Goal: Transaction & Acquisition: Book appointment/travel/reservation

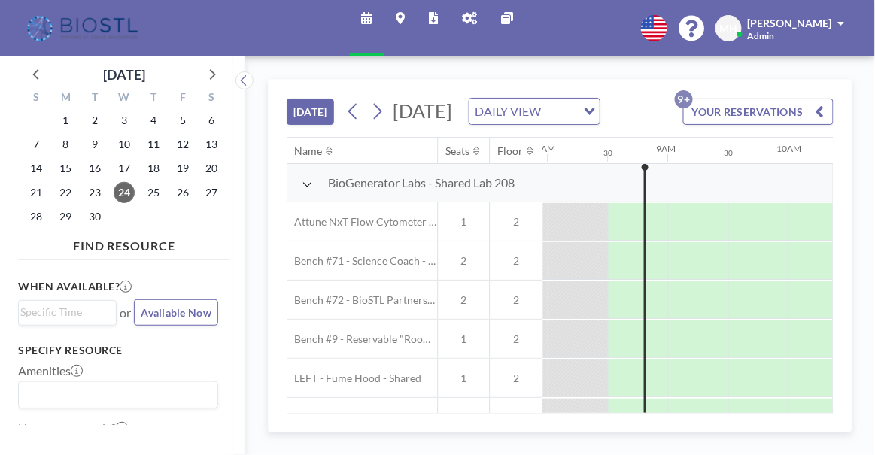
scroll to position [0, 963]
click at [304, 190] on icon at bounding box center [308, 184] width 11 height 12
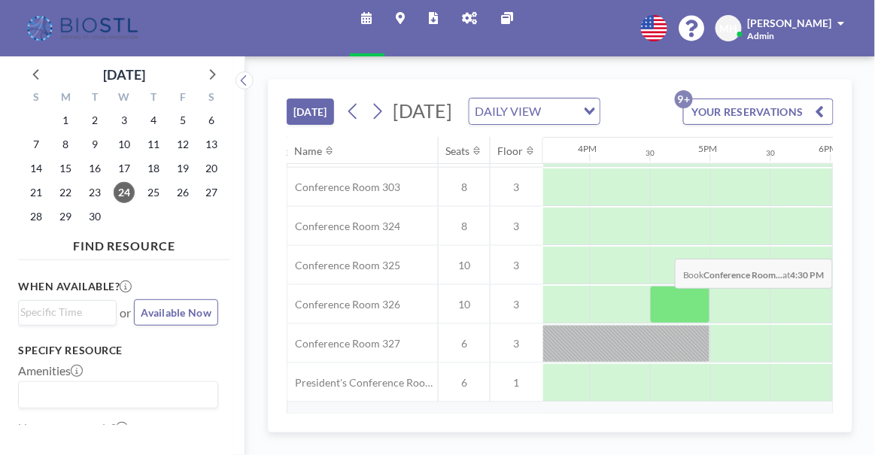
scroll to position [333, 1880]
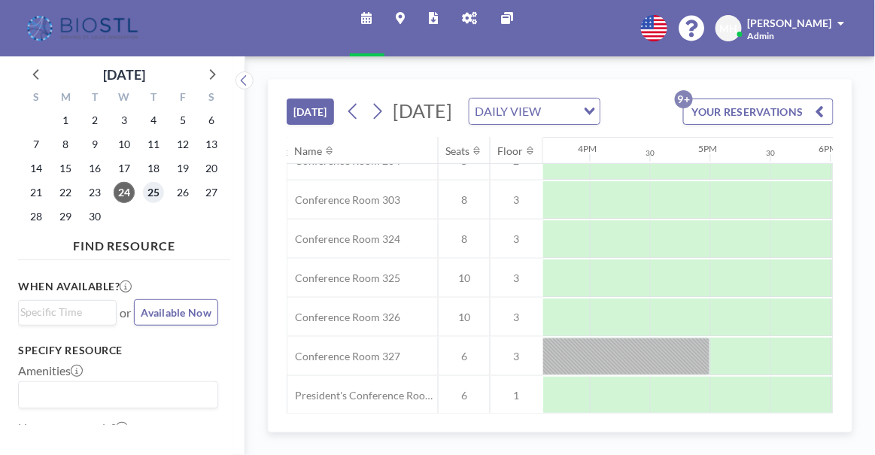
click at [152, 193] on span "25" at bounding box center [153, 192] width 21 height 21
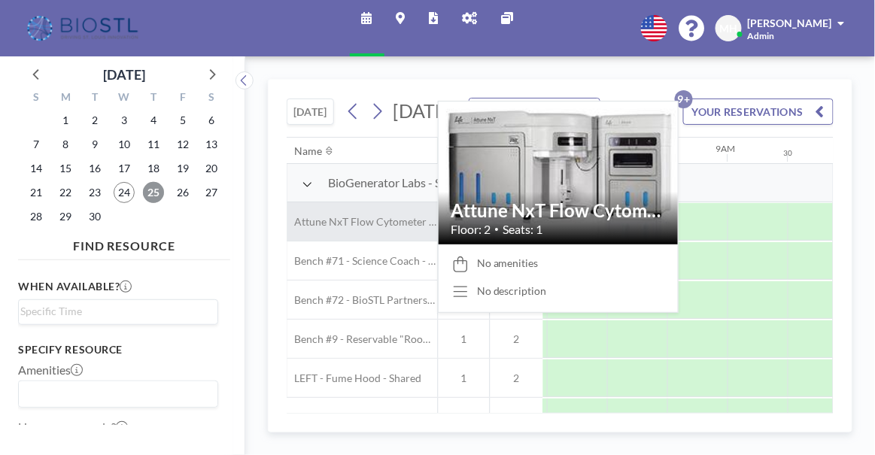
scroll to position [0, 902]
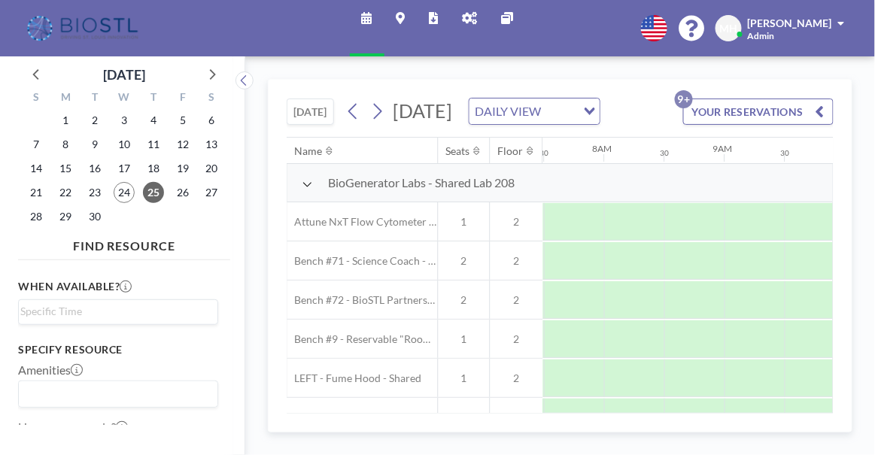
click at [300, 202] on div "BioGenerator Labs - Shared Lab 208" at bounding box center [414, 183] width 255 height 38
click at [304, 187] on icon at bounding box center [308, 185] width 8 height 5
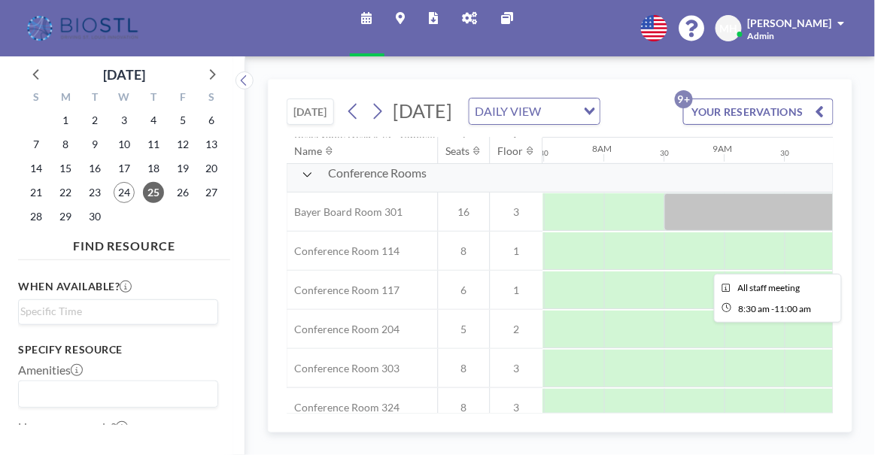
scroll to position [128, 902]
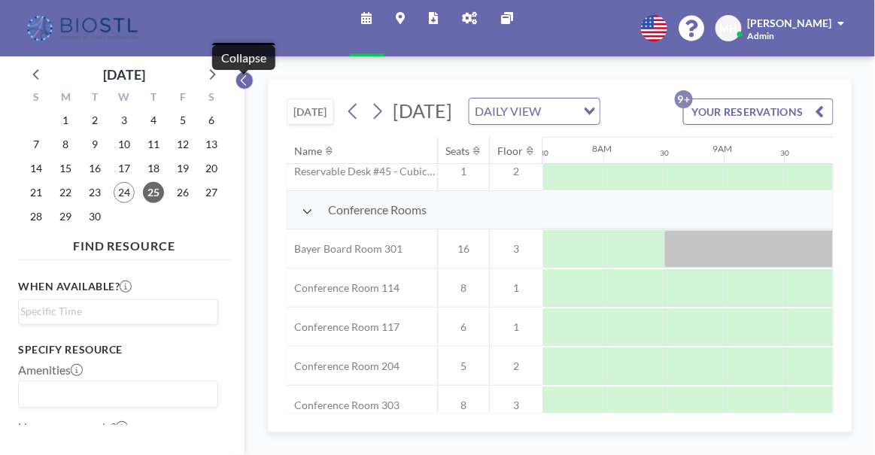
click at [245, 85] on icon at bounding box center [244, 80] width 10 height 15
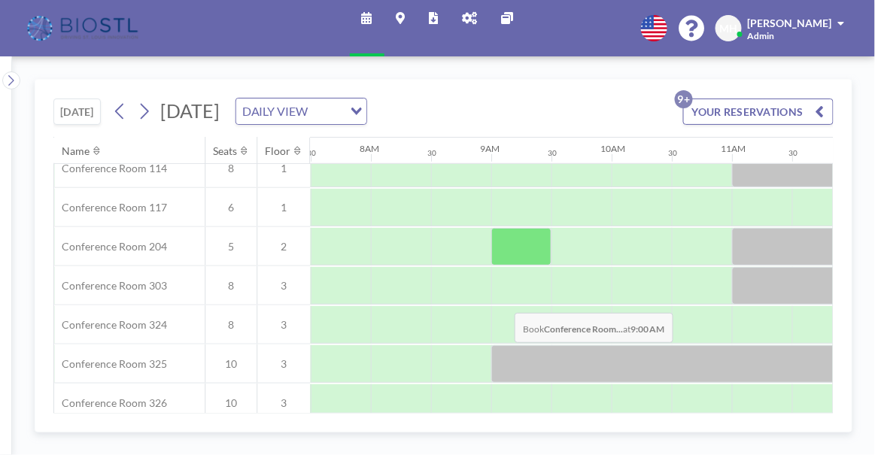
scroll to position [265, 902]
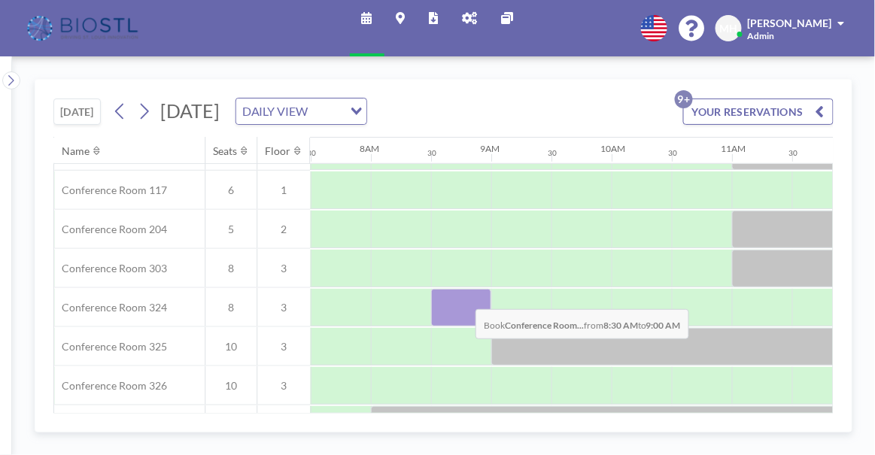
click at [464, 297] on div at bounding box center [461, 308] width 60 height 38
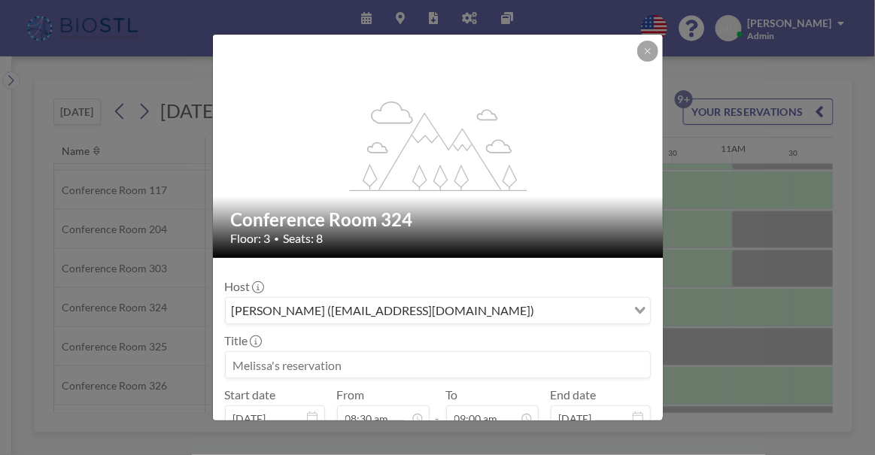
scroll to position [68, 0]
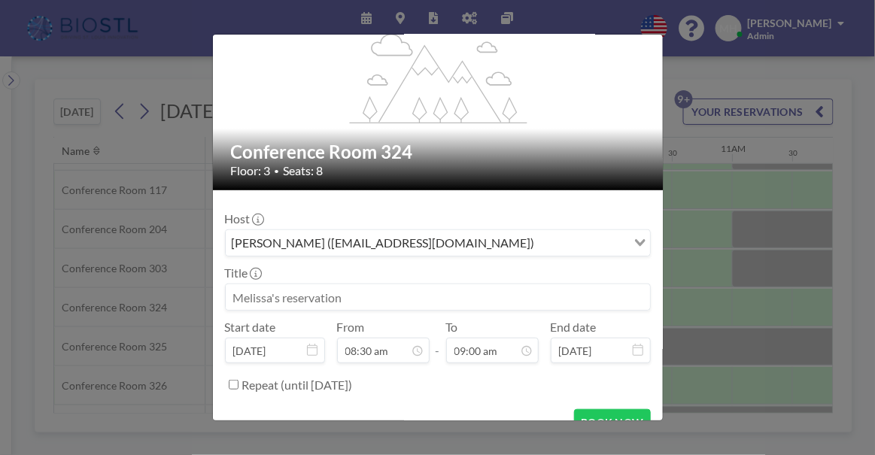
click at [375, 297] on input at bounding box center [438, 297] width 424 height 26
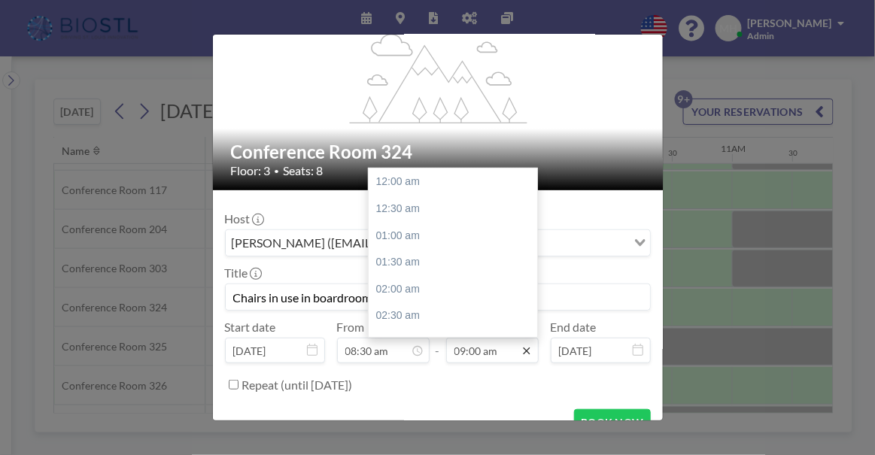
scroll to position [481, 0]
type input "Chairs in use in boardroom"
click at [382, 291] on div "11:00 am" at bounding box center [456, 290] width 175 height 27
type input "11:00 am"
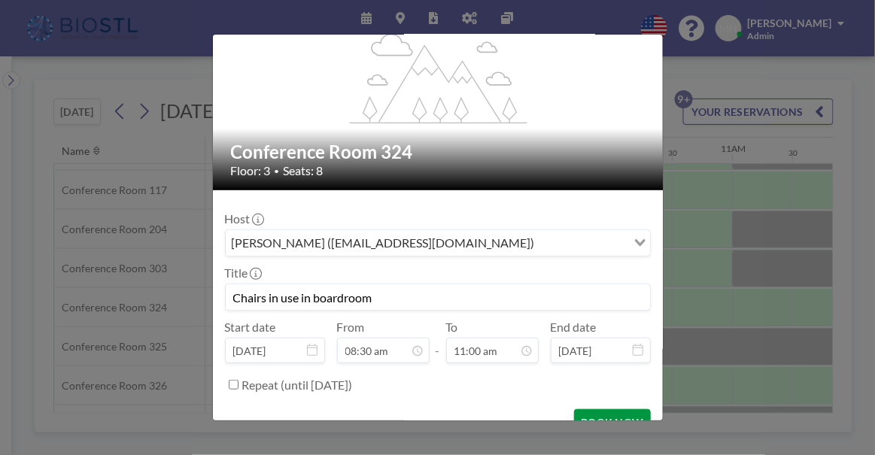
scroll to position [589, 0]
click at [594, 413] on button "BOOK NOW" at bounding box center [612, 422] width 76 height 26
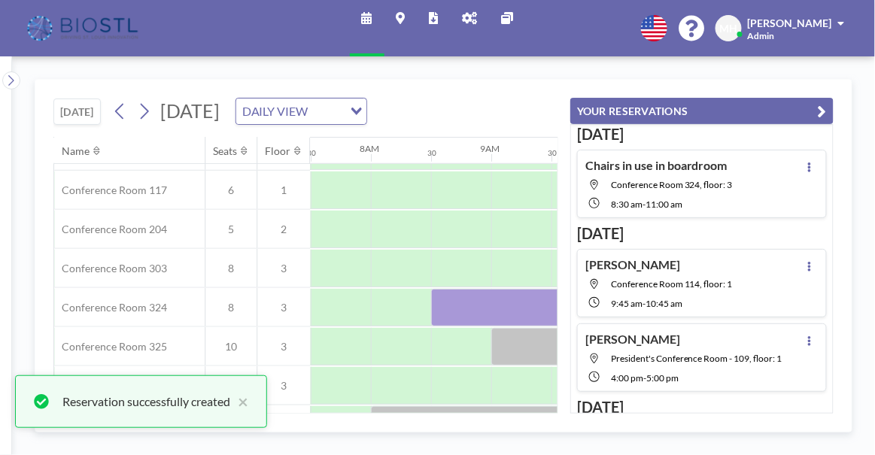
click at [819, 109] on icon "button" at bounding box center [822, 111] width 9 height 18
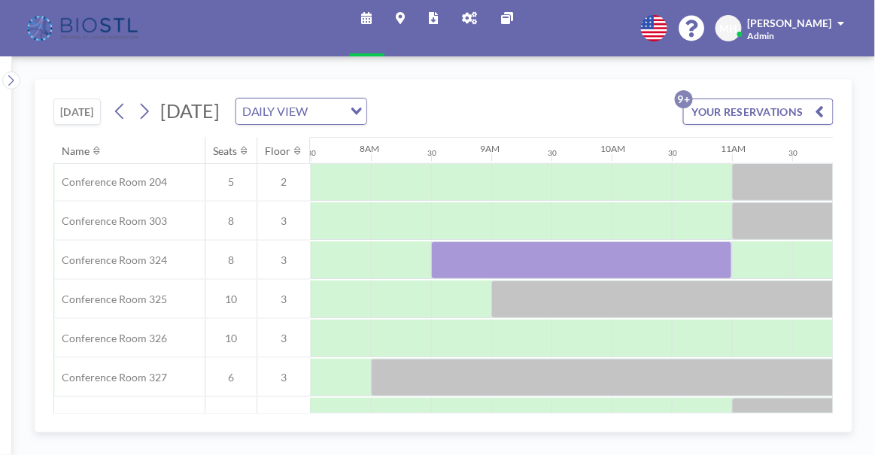
scroll to position [333, 902]
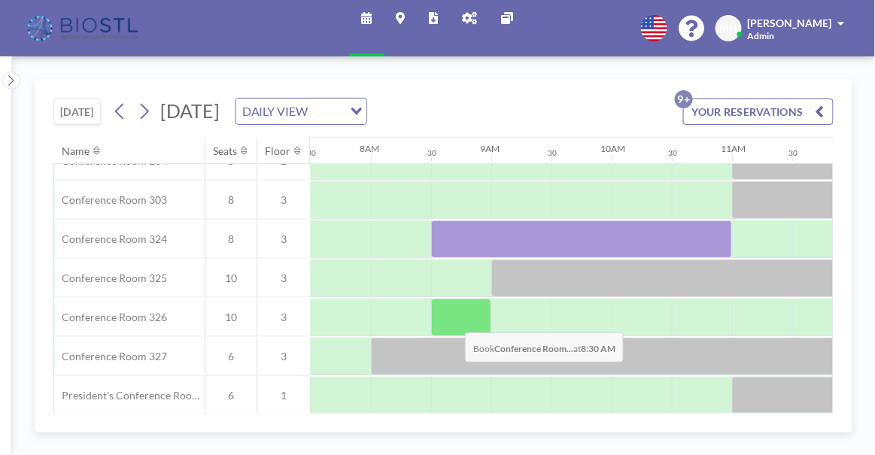
click at [455, 320] on div at bounding box center [461, 318] width 60 height 38
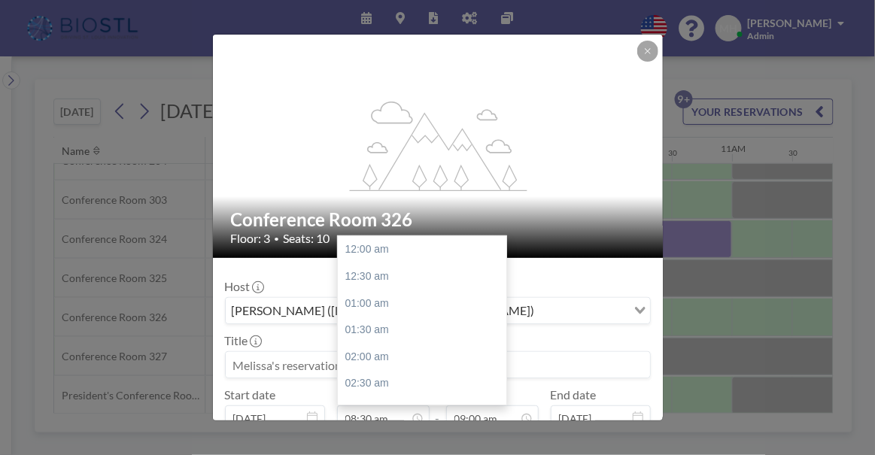
scroll to position [455, 0]
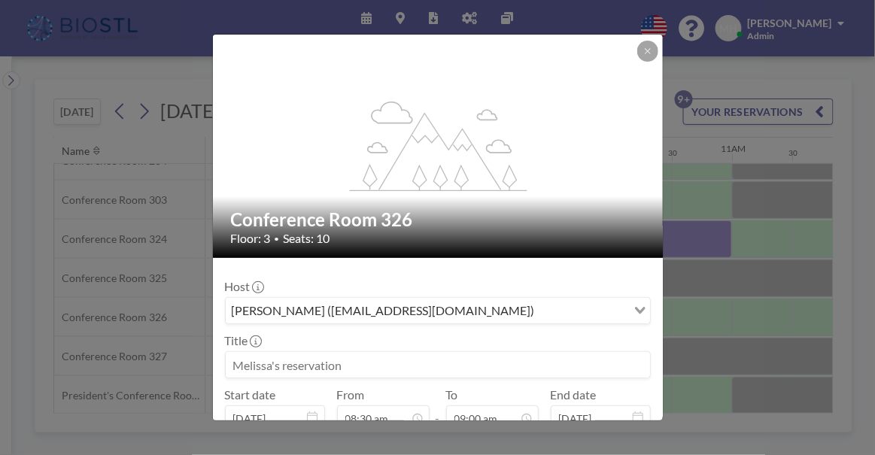
click at [357, 360] on input at bounding box center [438, 365] width 424 height 26
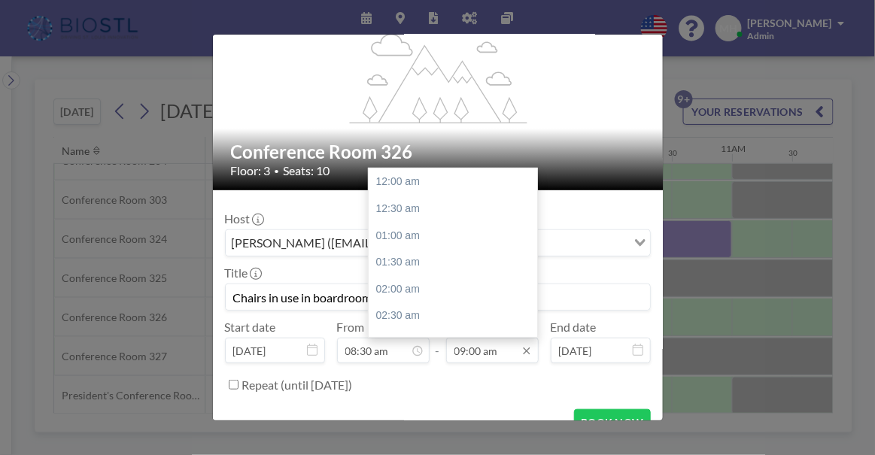
scroll to position [481, 0]
type input "Chairs in use in boardroom"
click at [415, 287] on div "11:00 am" at bounding box center [456, 290] width 175 height 27
type input "11:00 am"
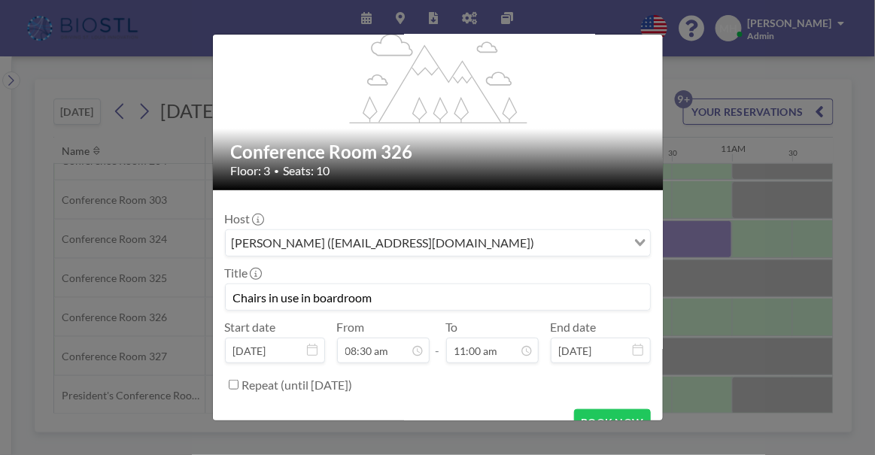
scroll to position [589, 0]
click at [605, 415] on button "BOOK NOW" at bounding box center [612, 422] width 76 height 26
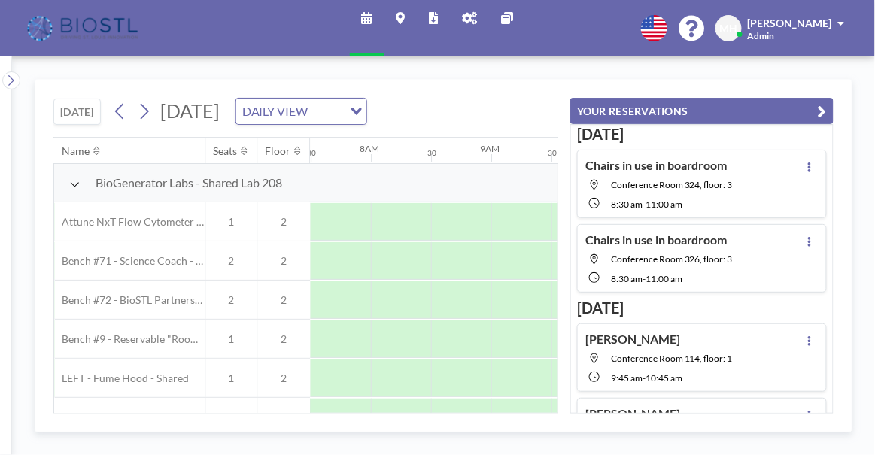
scroll to position [0, 902]
